Goal: Check status: Verify the current state of an ongoing process or item

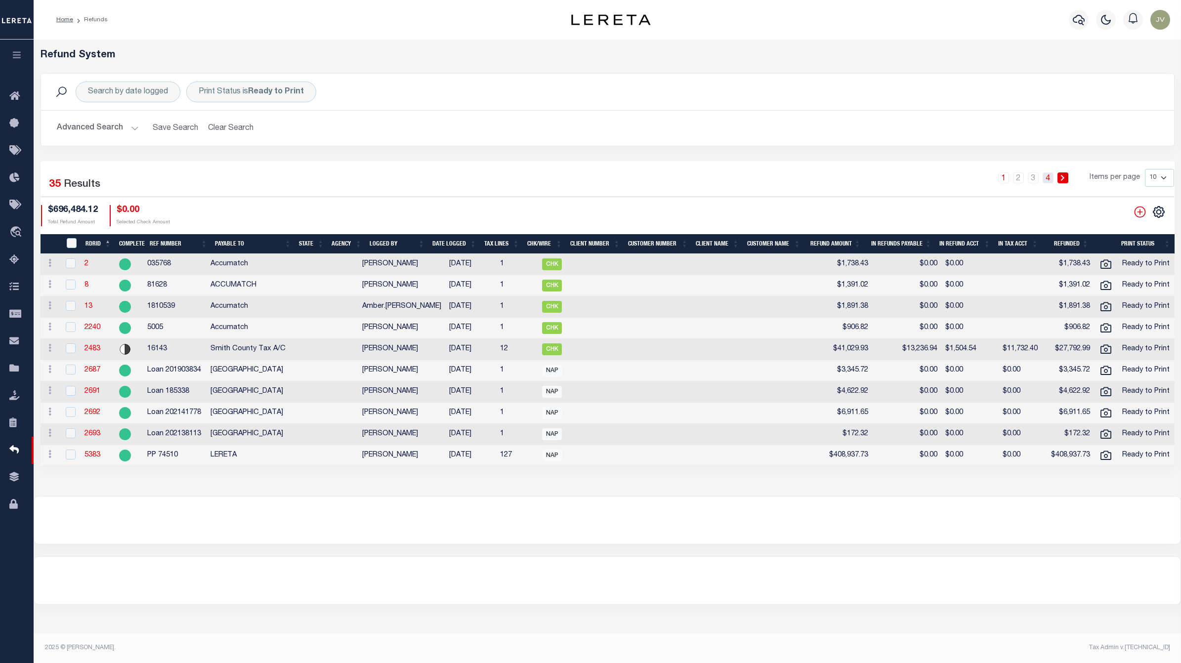
click at [1046, 173] on link "4" at bounding box center [1048, 178] width 11 height 11
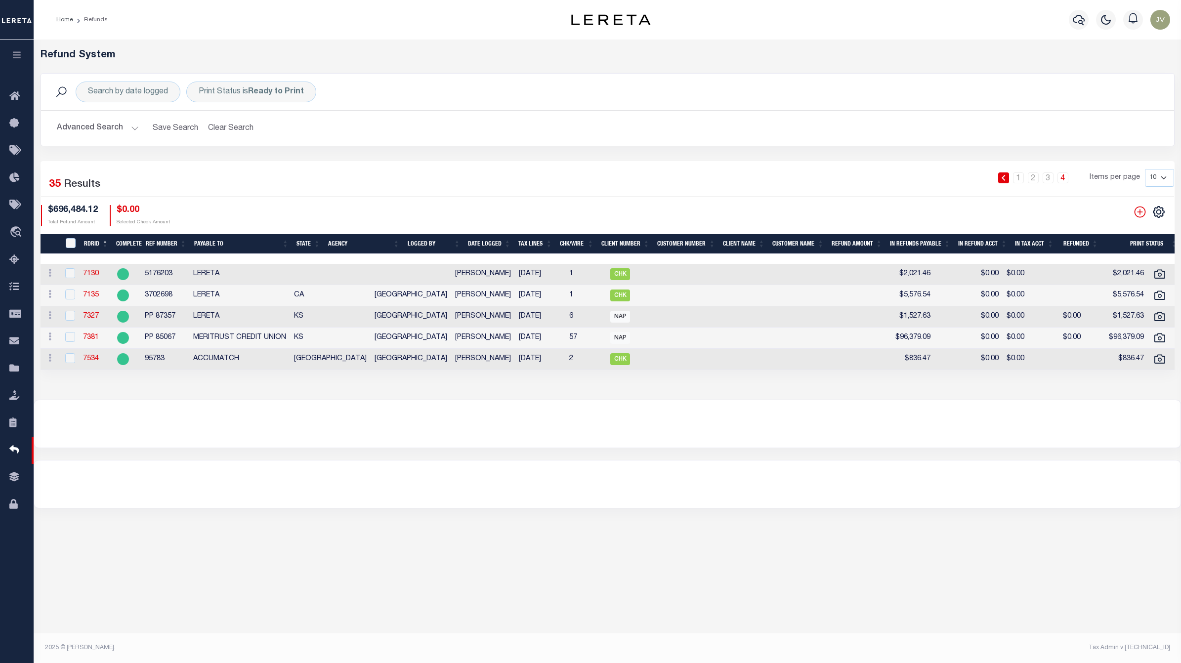
click at [73, 364] on div at bounding box center [69, 358] width 12 height 11
checkbox input "true"
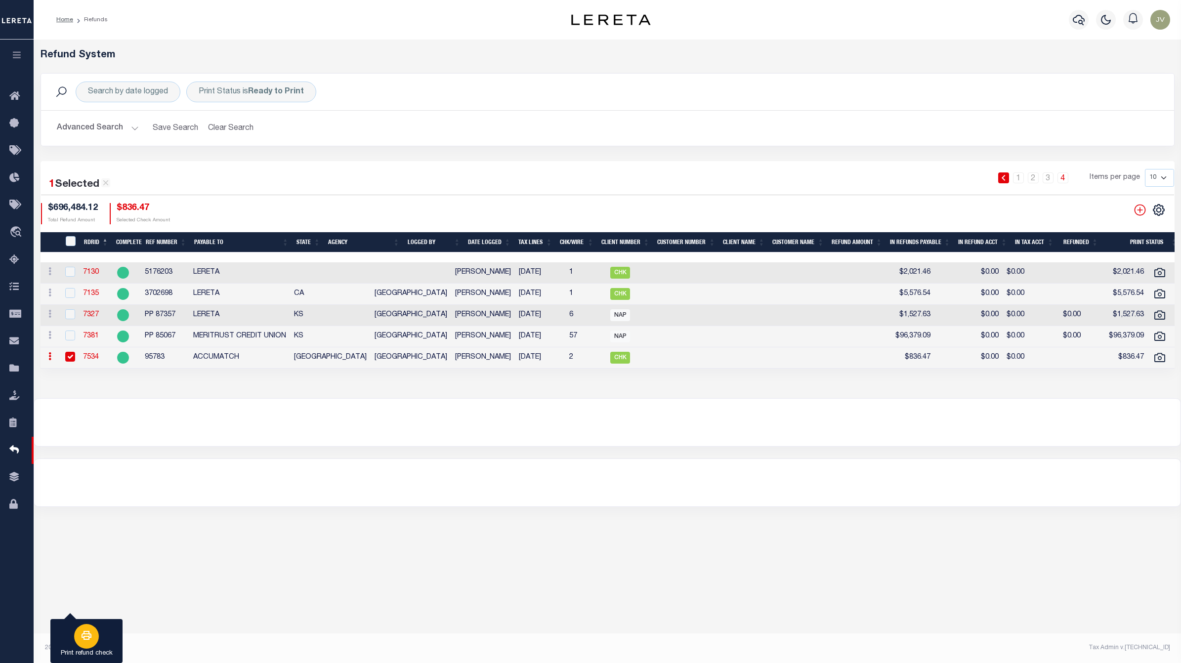
click at [83, 628] on div "button" at bounding box center [86, 636] width 25 height 25
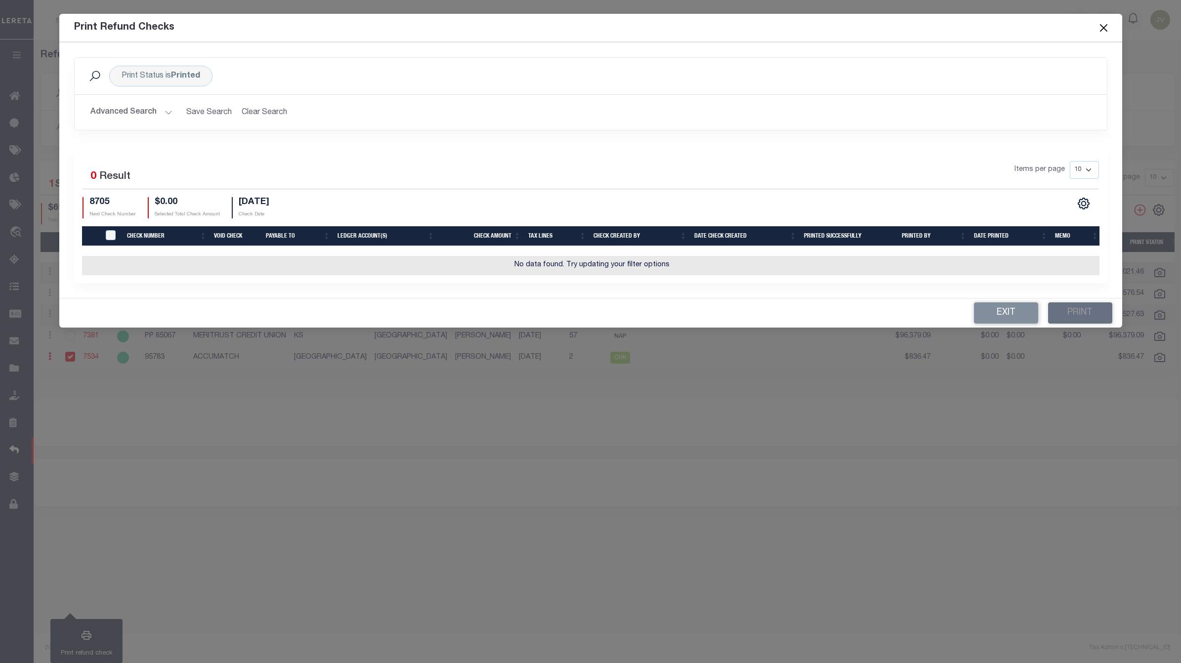
click at [147, 109] on button "Advanced Search" at bounding box center [131, 112] width 82 height 19
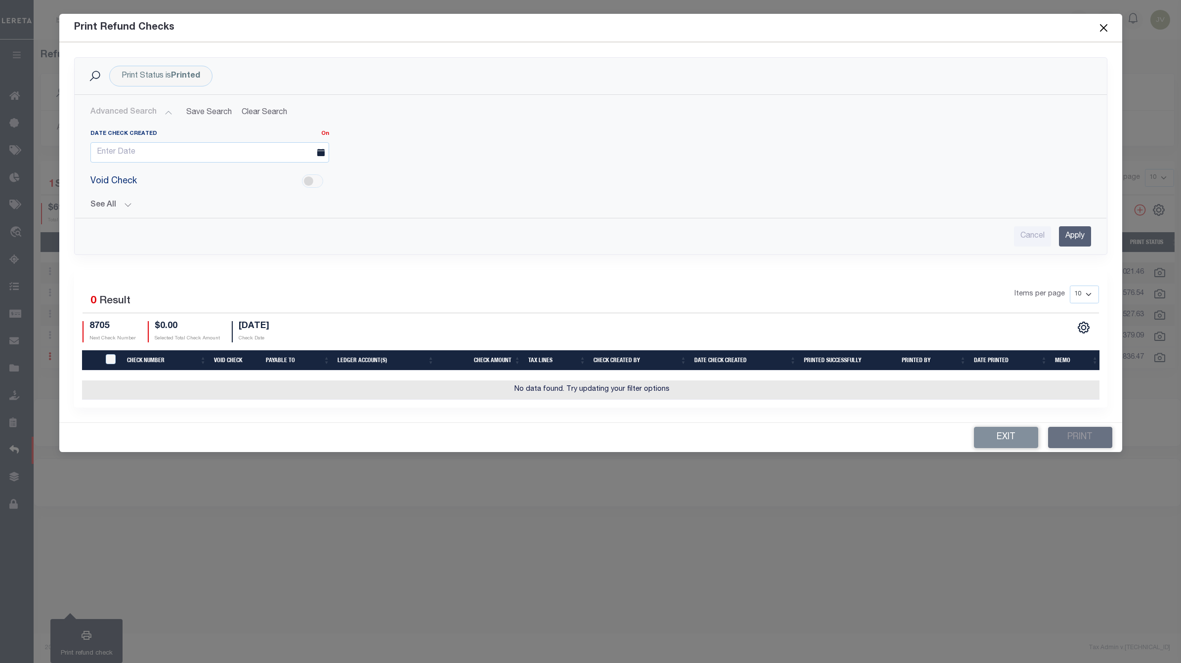
click at [147, 109] on button "Advanced Search" at bounding box center [131, 112] width 82 height 19
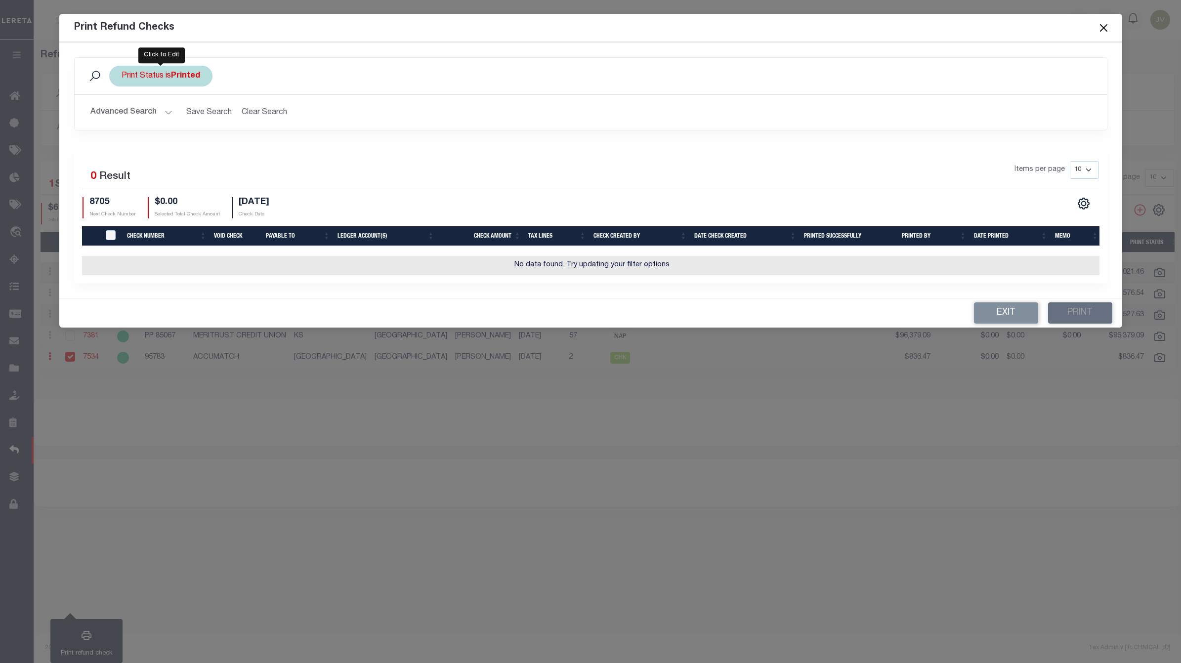
drag, startPoint x: 148, startPoint y: 73, endPoint x: 157, endPoint y: 77, distance: 9.9
click at [149, 73] on div "Print Status is Printed" at bounding box center [160, 76] width 103 height 21
click at [218, 127] on select "Printed Not Printed" at bounding box center [194, 124] width 145 height 19
select select "false"
click at [122, 116] on select "Printed Not Printed" at bounding box center [194, 124] width 145 height 19
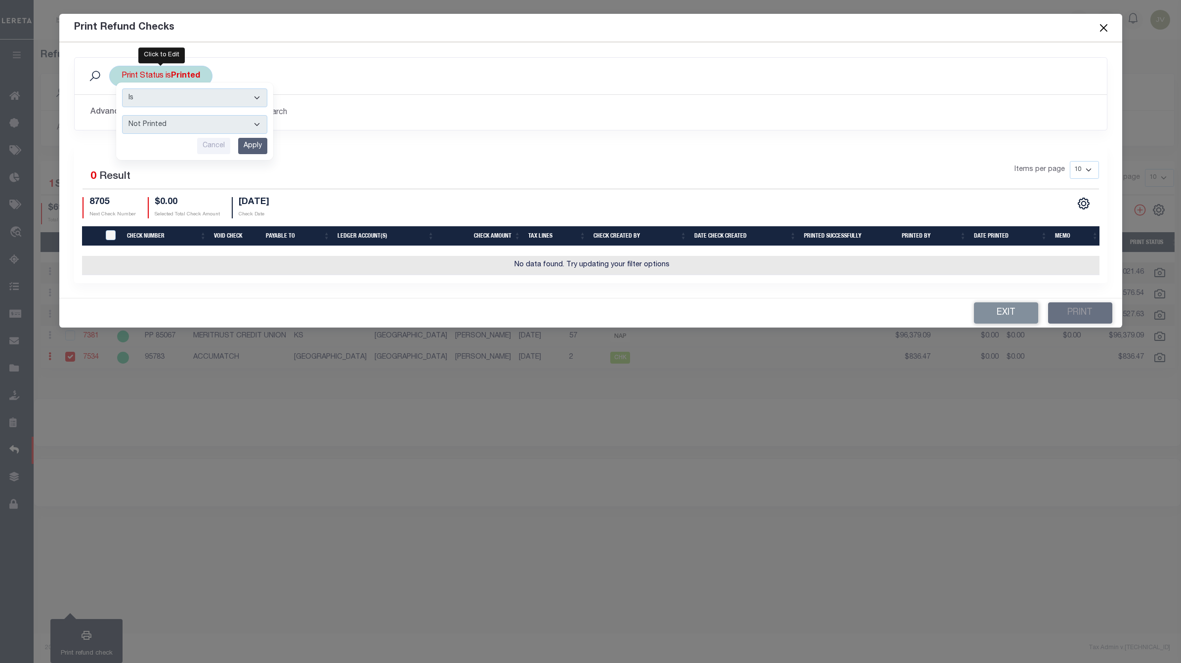
click at [243, 147] on input "Apply" at bounding box center [252, 146] width 29 height 16
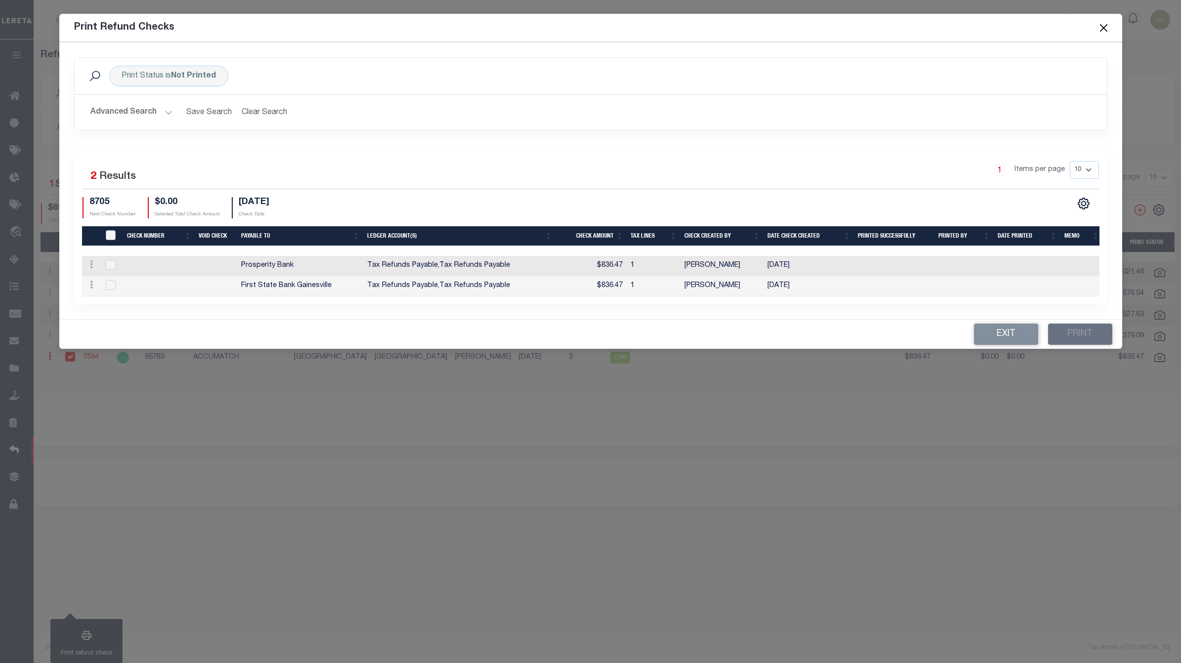
click at [115, 232] on input "TIQA Select" at bounding box center [111, 235] width 10 height 10
checkbox input "true"
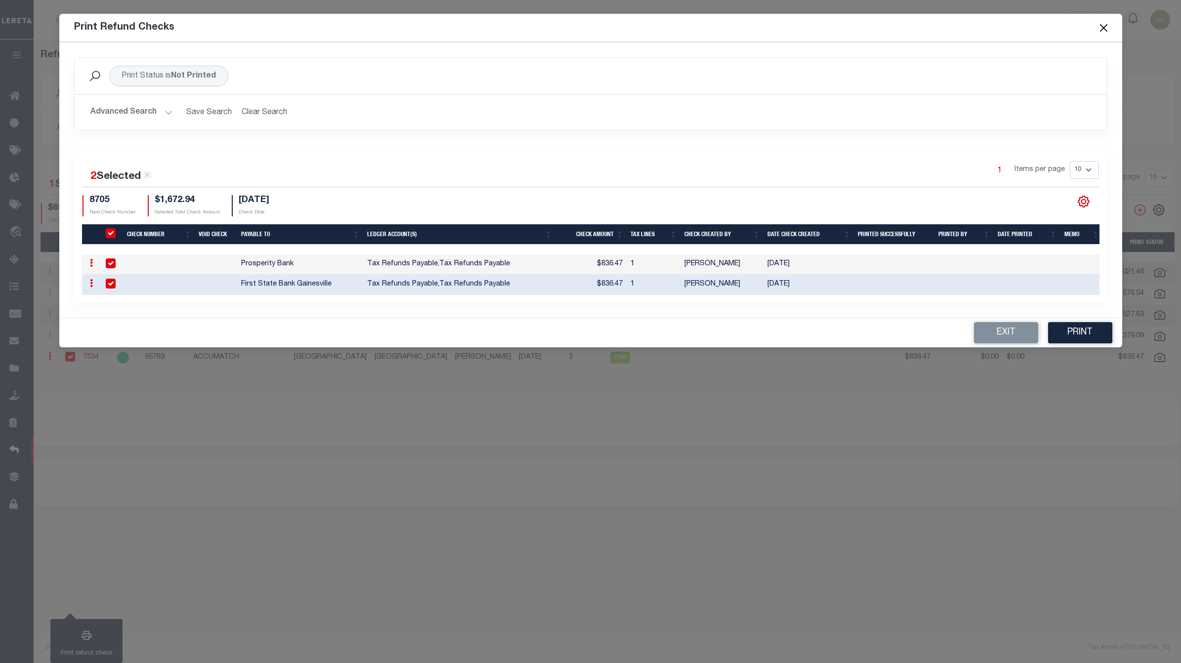
click at [1085, 199] on icon "" at bounding box center [1084, 201] width 13 height 13
click at [1058, 69] on link "CSV" at bounding box center [1043, 69] width 96 height 19
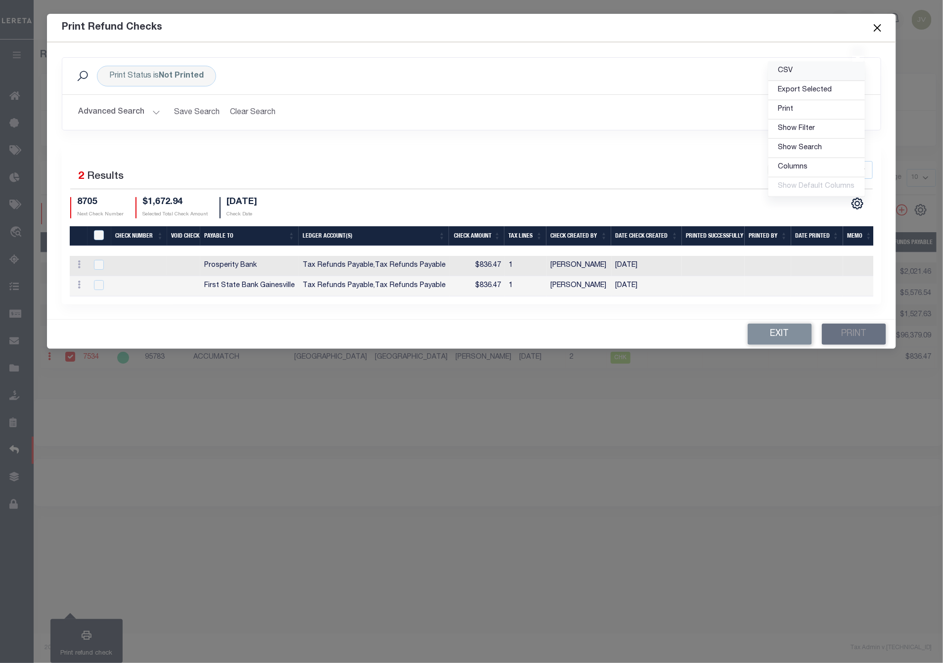
click at [784, 67] on span "CSV" at bounding box center [785, 70] width 15 height 7
click at [778, 343] on button "Exit" at bounding box center [779, 334] width 64 height 21
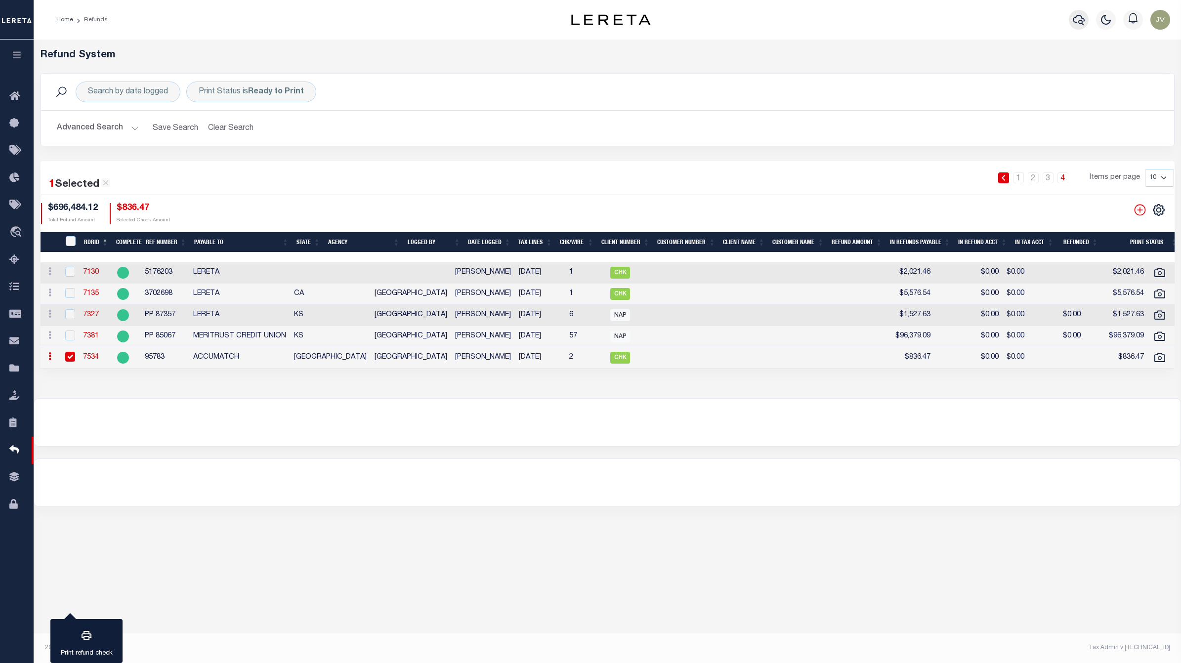
click at [1081, 25] on icon "button" at bounding box center [1079, 20] width 12 height 12
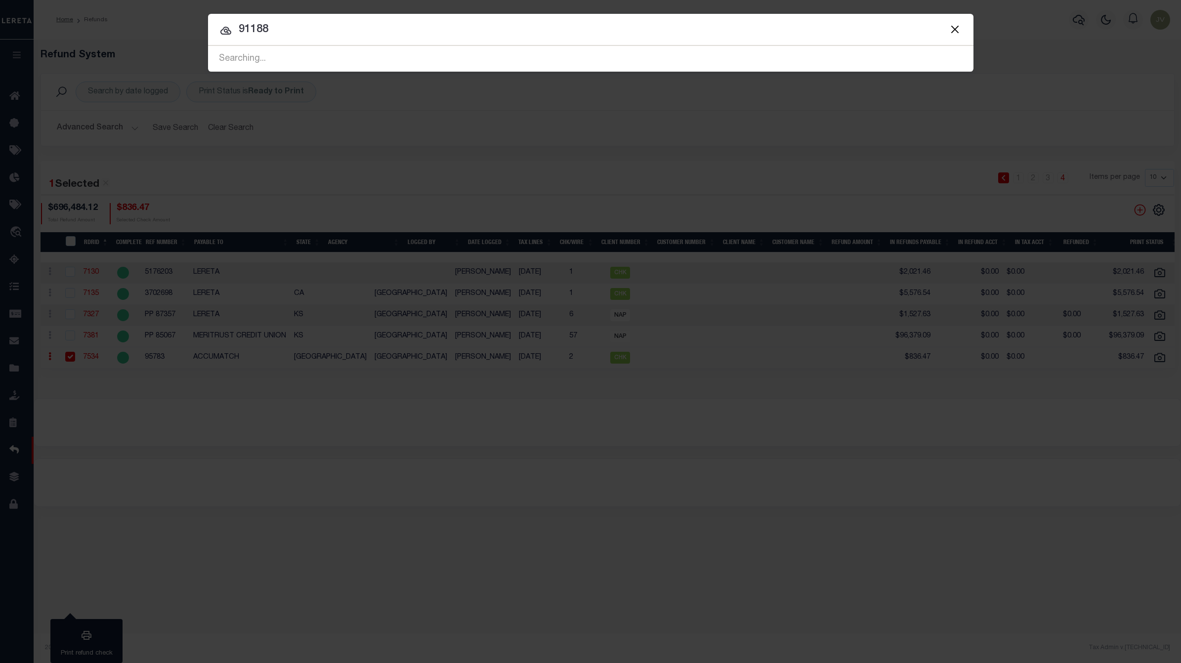
type input "91188"
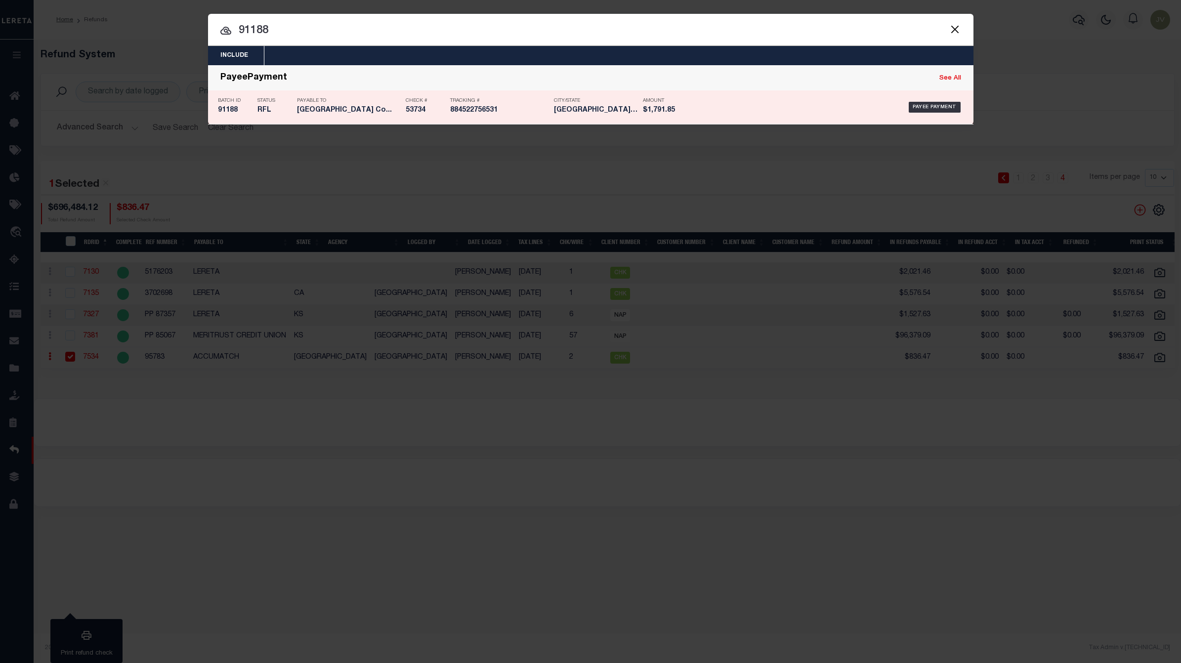
click at [240, 107] on h5 "91188" at bounding box center [235, 110] width 35 height 8
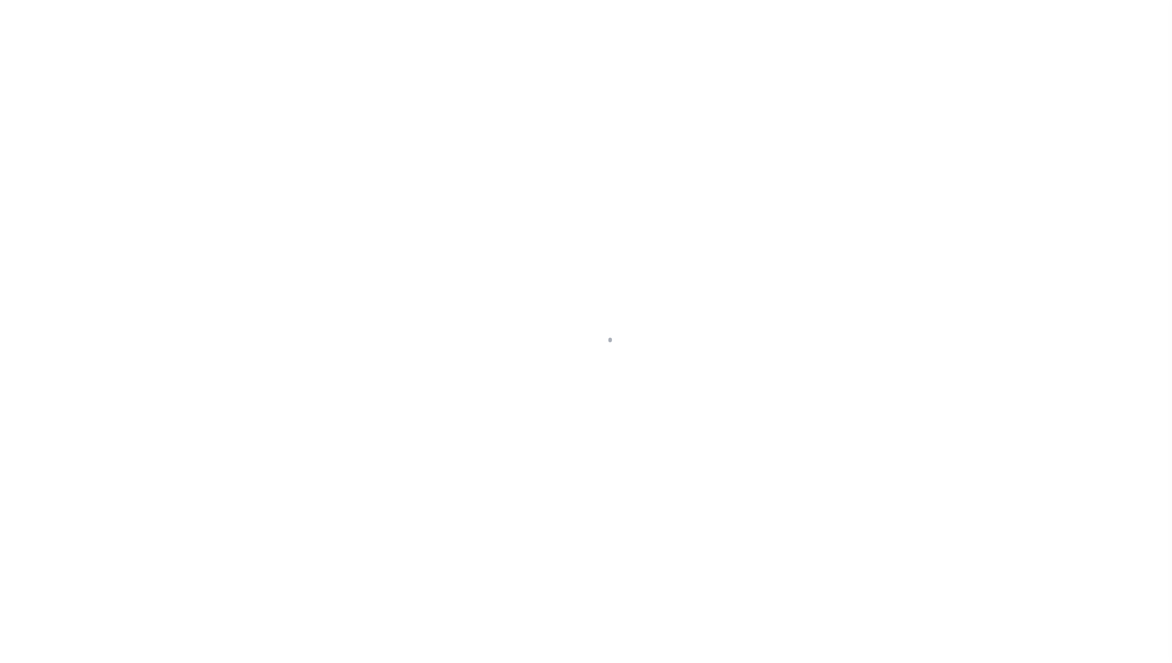
select select "RFL"
select select "CHK"
select select "[PERSON_NAME]"
select select "FDX"
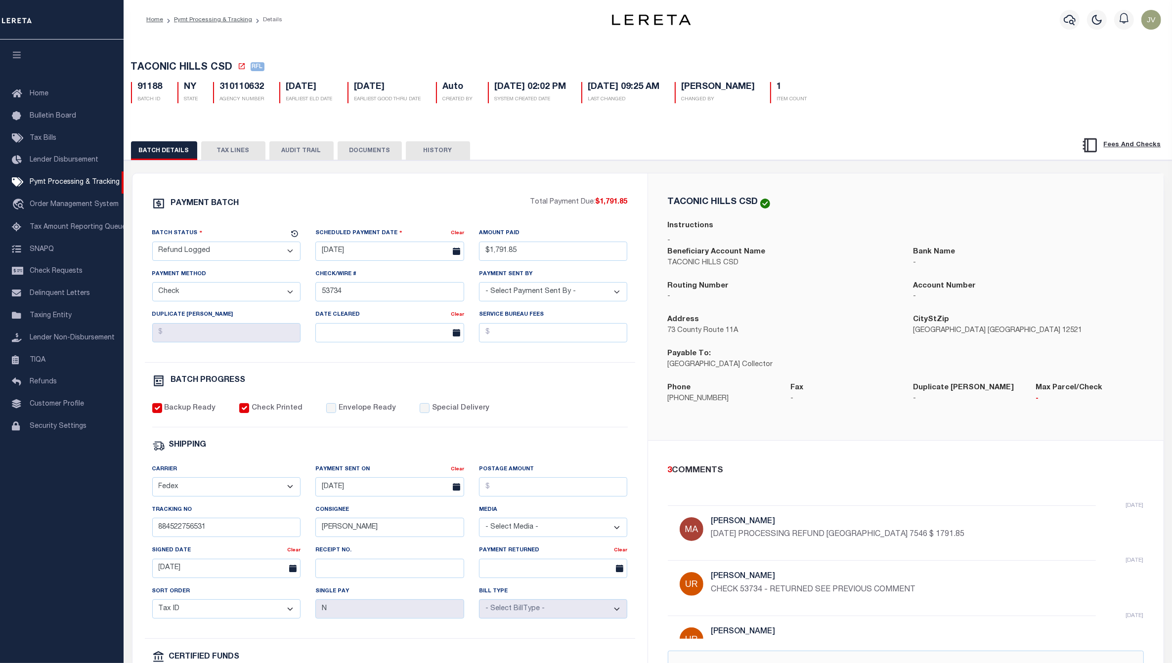
click at [321, 155] on button "AUDIT TRAIL" at bounding box center [301, 150] width 64 height 19
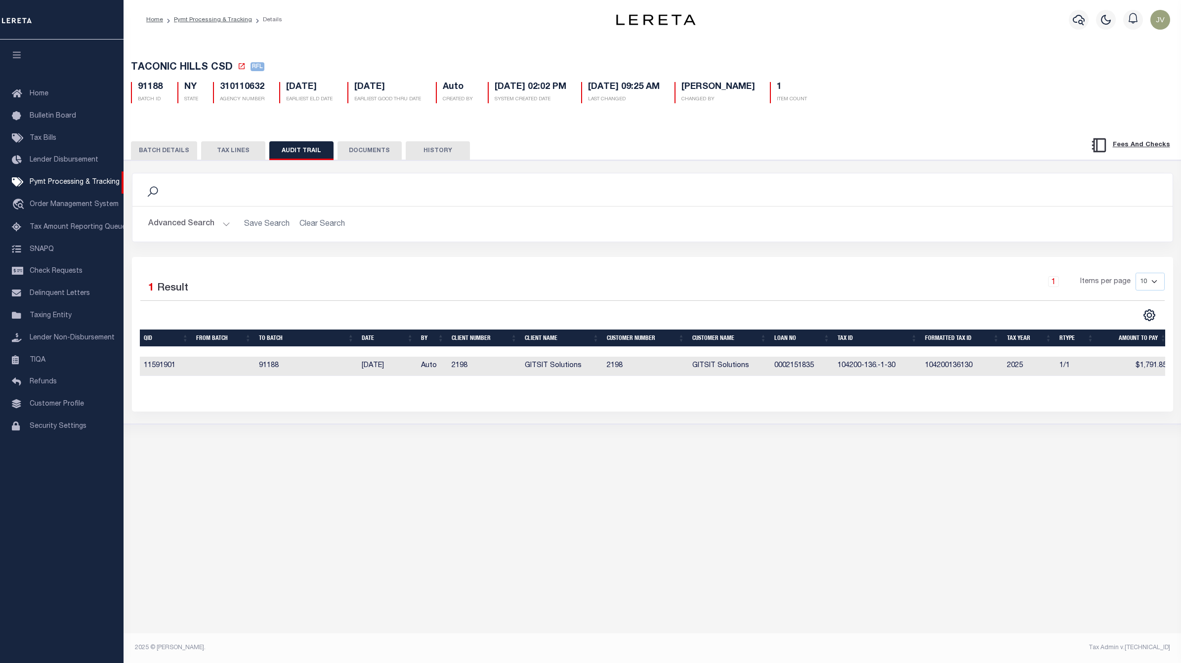
click at [170, 147] on button "BATCH DETAILS" at bounding box center [164, 150] width 66 height 19
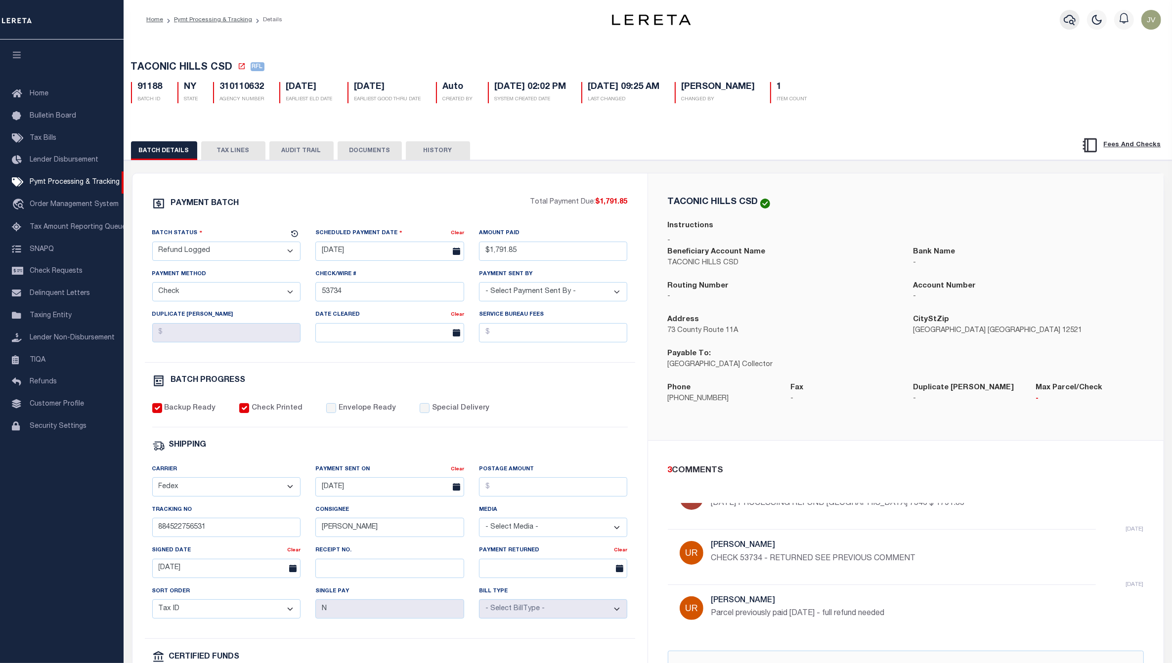
click at [1065, 20] on icon "button" at bounding box center [1070, 20] width 12 height 10
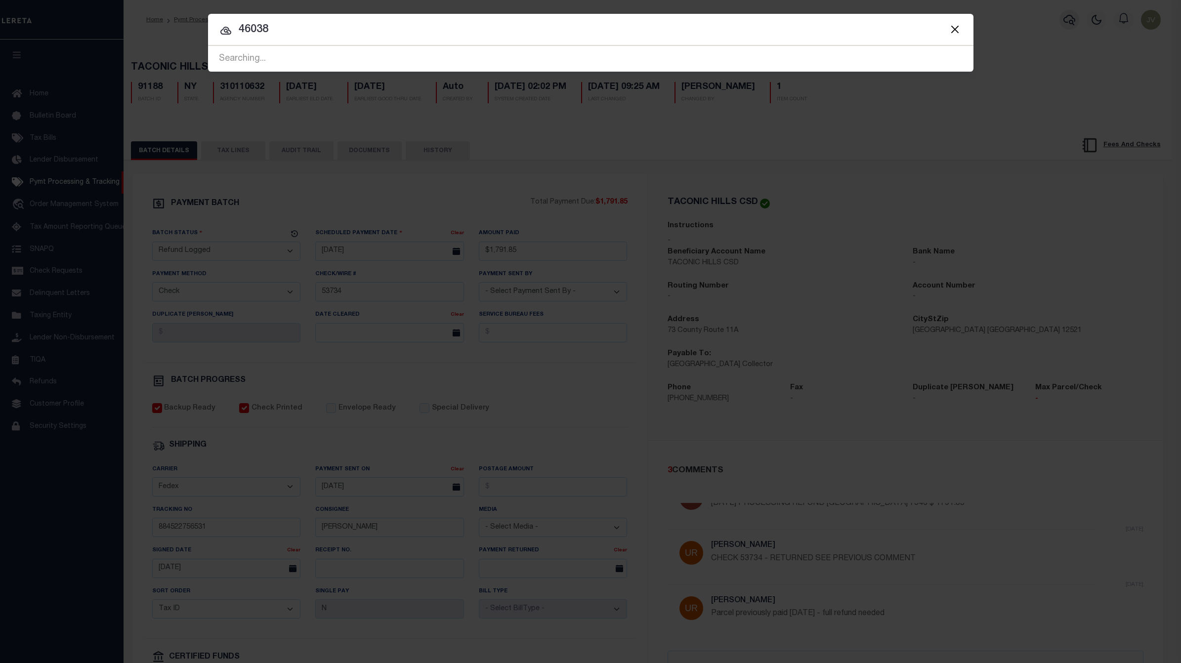
type input "46038"
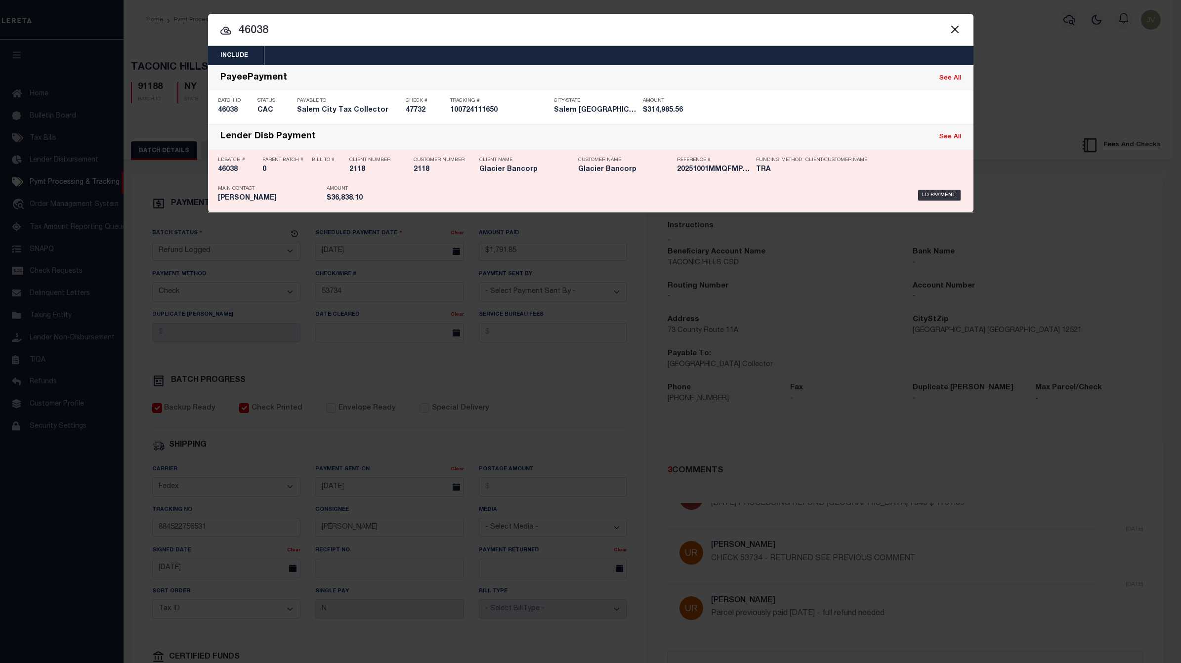
click at [230, 164] on div "LDBatch # 46038" at bounding box center [238, 166] width 40 height 29
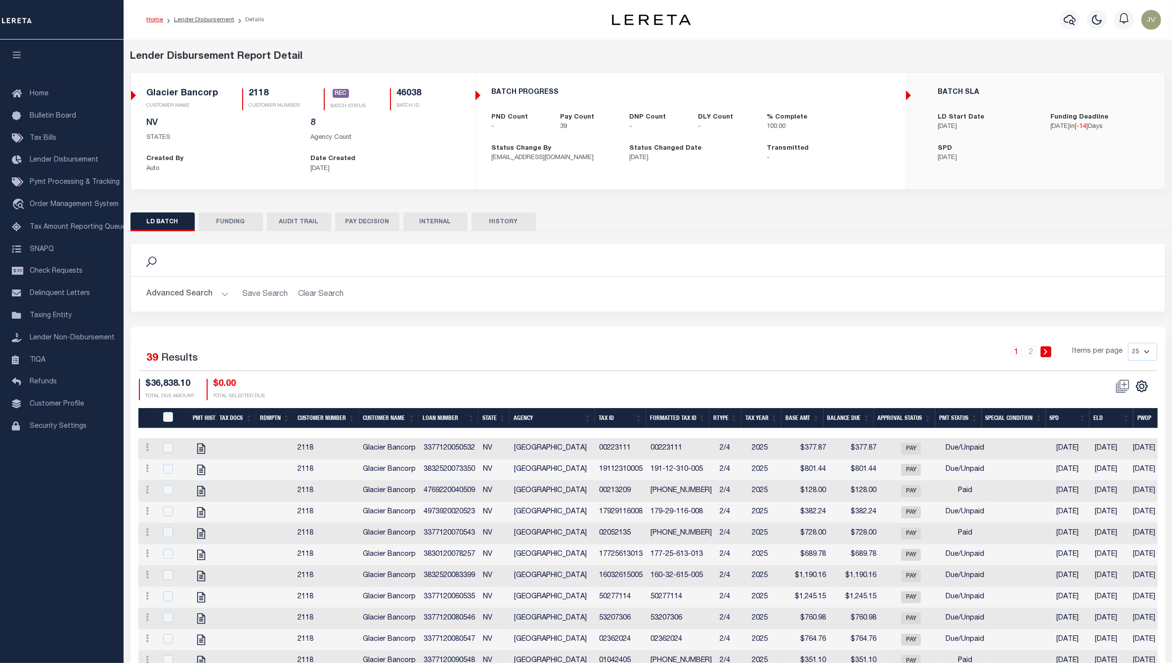
click at [232, 213] on button "FUNDING" at bounding box center [231, 222] width 64 height 19
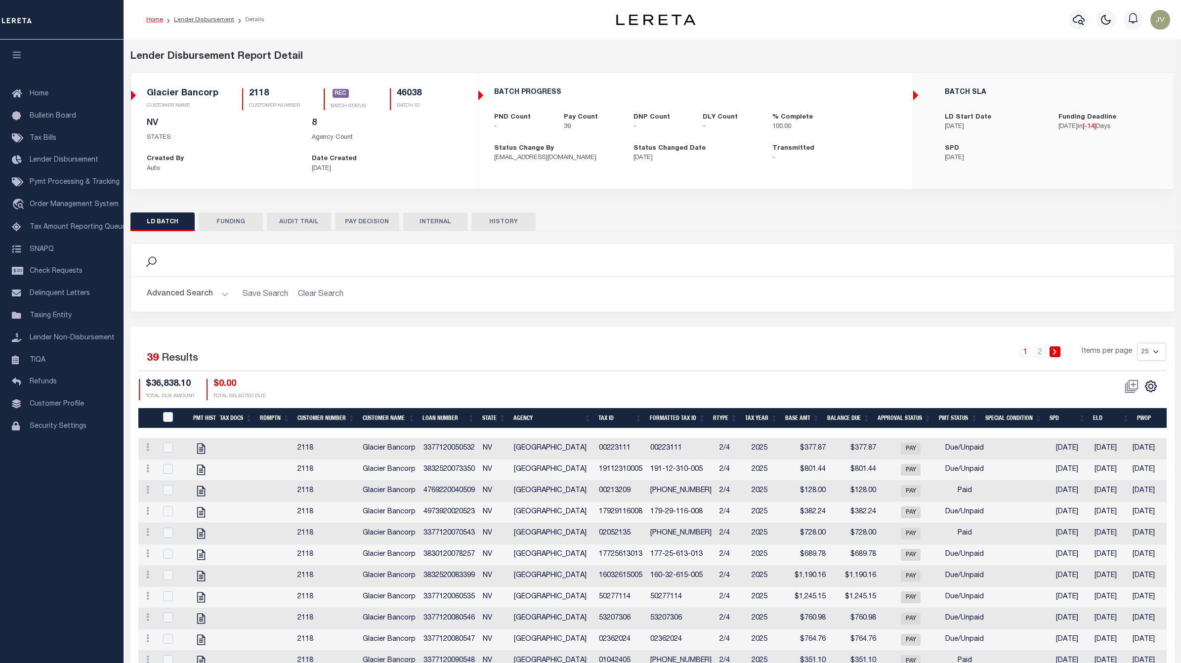
type input "$36,838.1"
type input "$0"
type input "10/01/2025"
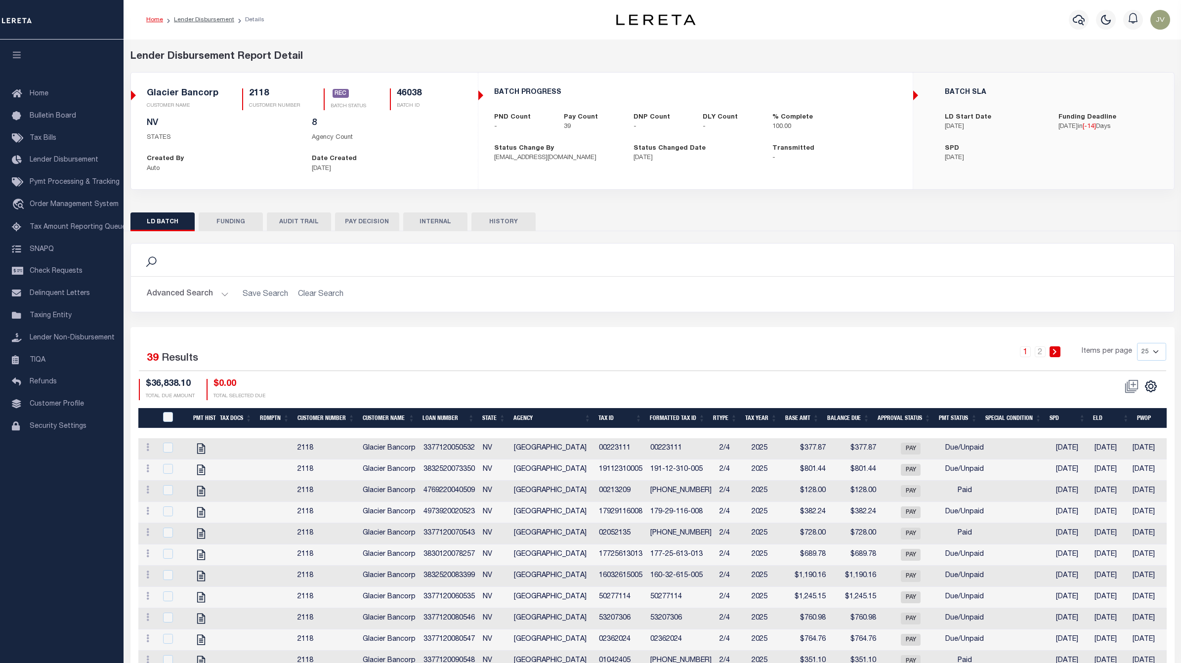
type input "20251001MMQFMP2700214810011251FT03"
type input "[DATE]"
select select "100"
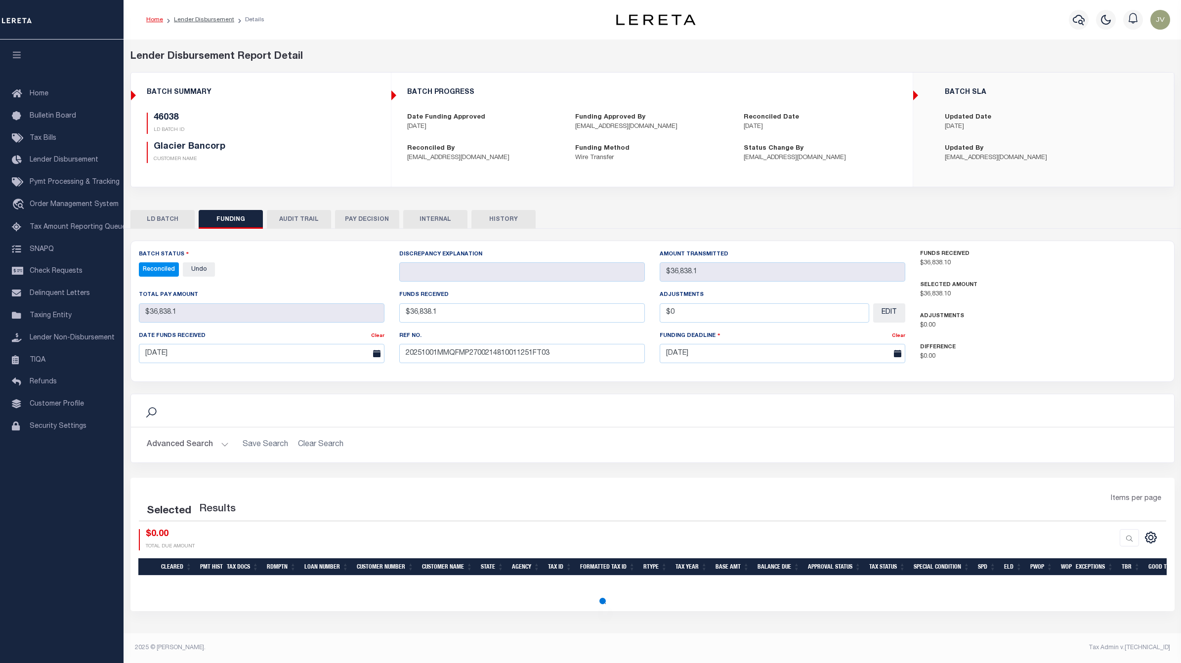
select select "100"
